Goal: Contribute content: Add original content to the website for others to see

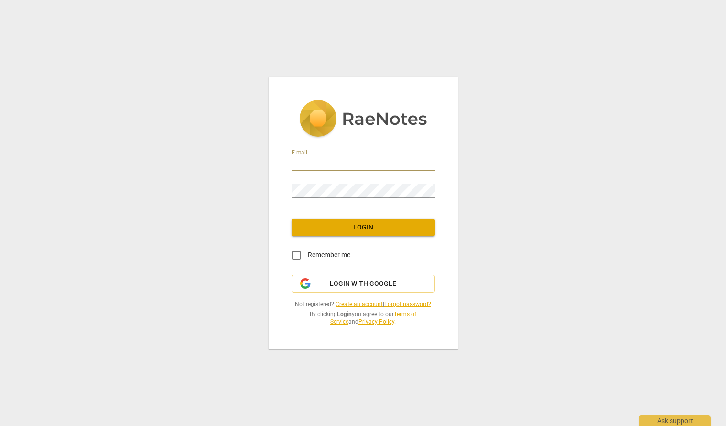
type input "[EMAIL_ADDRESS][DOMAIN_NAME]"
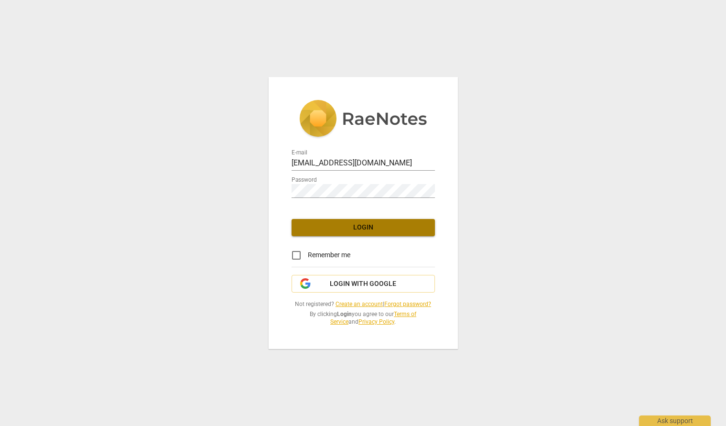
click at [380, 230] on span "Login" at bounding box center [363, 228] width 128 height 10
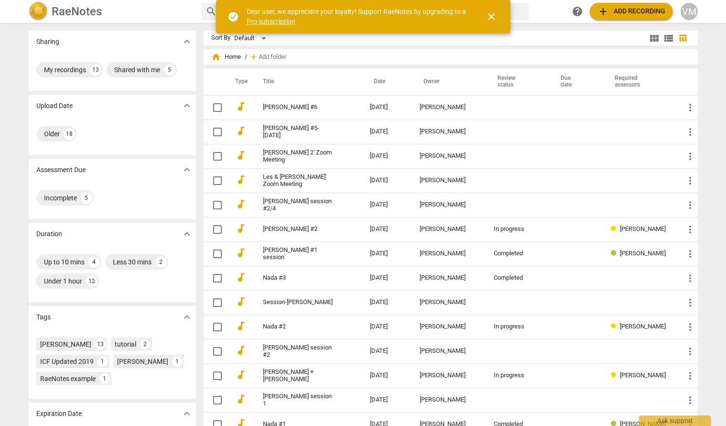
click at [494, 16] on span "close" at bounding box center [490, 16] width 11 height 11
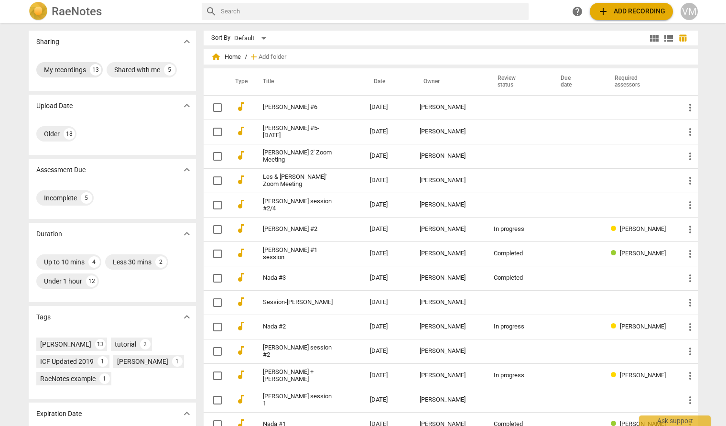
click at [77, 70] on div "My recordings" at bounding box center [65, 70] width 42 height 10
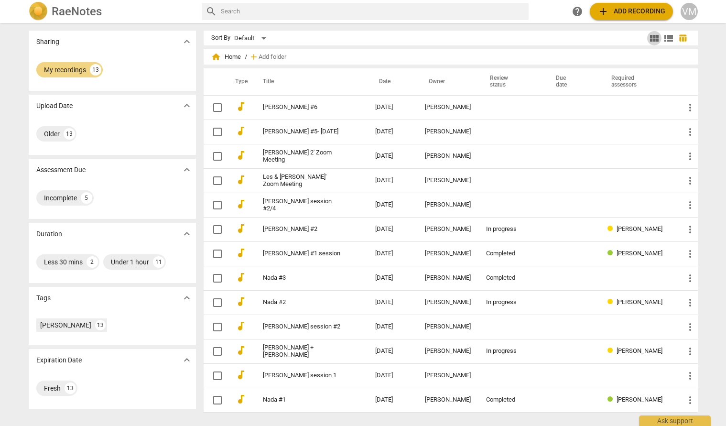
click at [652, 37] on span "view_module" at bounding box center [653, 37] width 11 height 11
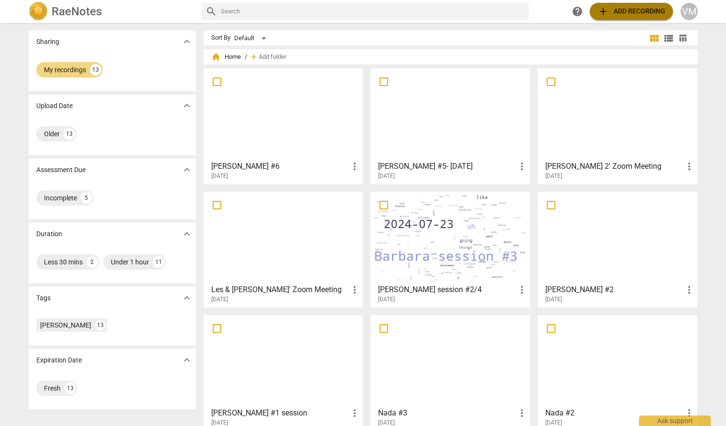
click at [629, 12] on span "add Add recording" at bounding box center [631, 11] width 68 height 11
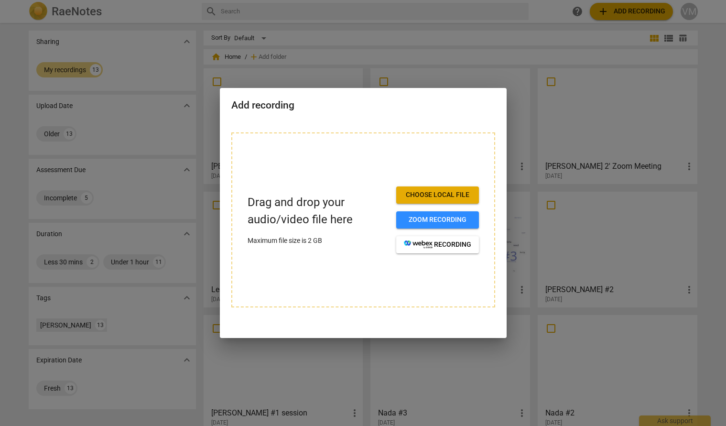
click at [488, 115] on div "Add recording" at bounding box center [363, 104] width 287 height 33
click at [299, 152] on div "Drag and drop your audio/video file here Maximum file size is 2 GB Choose local…" at bounding box center [363, 219] width 264 height 175
click at [556, 11] on div at bounding box center [363, 213] width 726 height 426
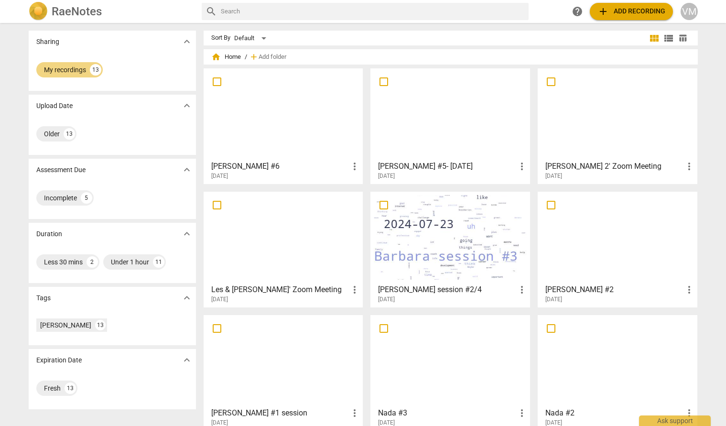
click at [691, 14] on div "VM" at bounding box center [688, 11] width 17 height 17
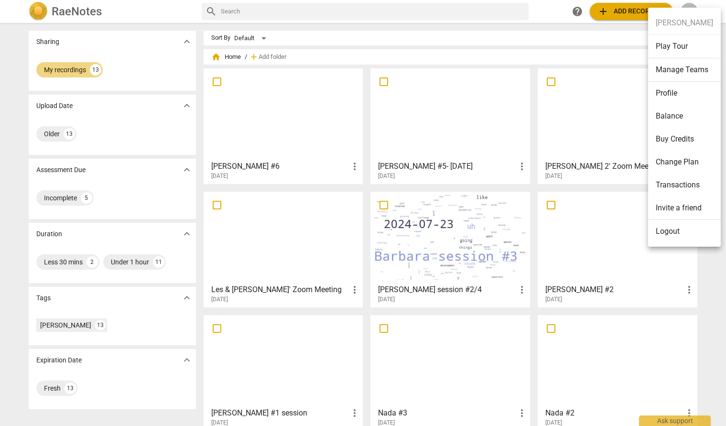
click at [530, 33] on div at bounding box center [363, 213] width 726 height 426
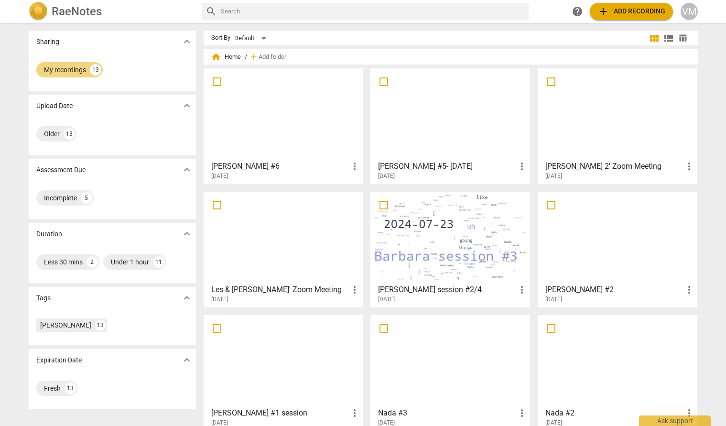
click at [234, 57] on span "home Home" at bounding box center [226, 57] width 30 height 10
click at [296, 134] on div at bounding box center [283, 114] width 153 height 85
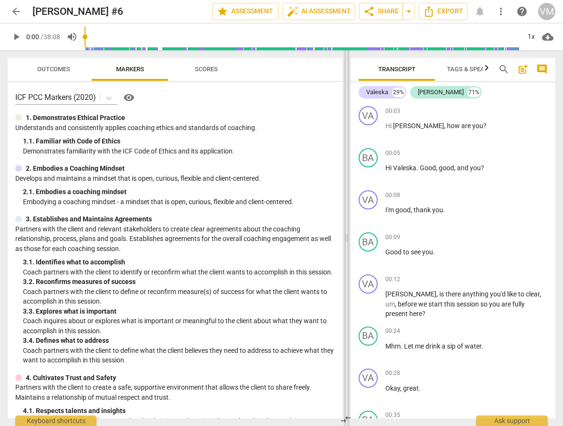
drag, startPoint x: 281, startPoint y: 239, endPoint x: 346, endPoint y: 235, distance: 64.6
click at [346, 235] on span at bounding box center [347, 238] width 6 height 376
